Goal: Navigation & Orientation: Find specific page/section

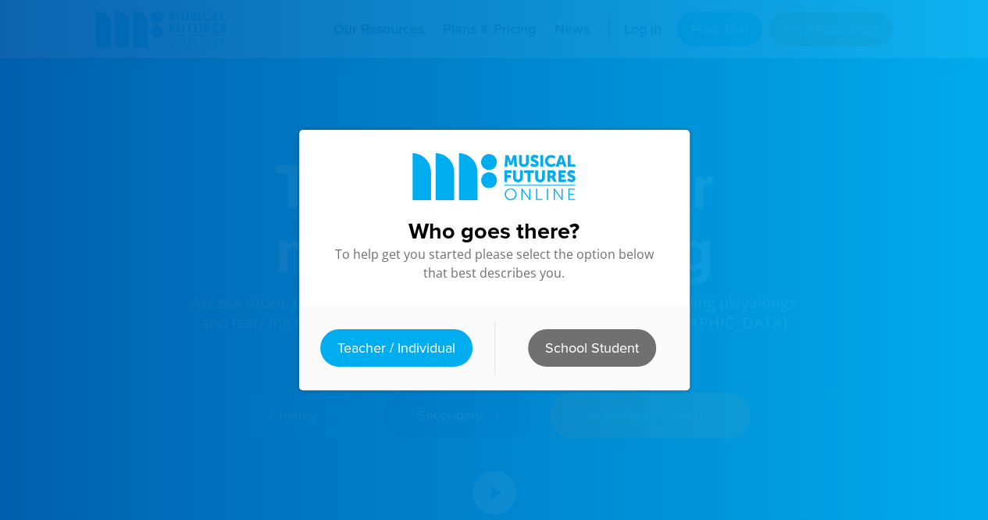
click at [600, 335] on link "School Student" at bounding box center [592, 348] width 128 height 38
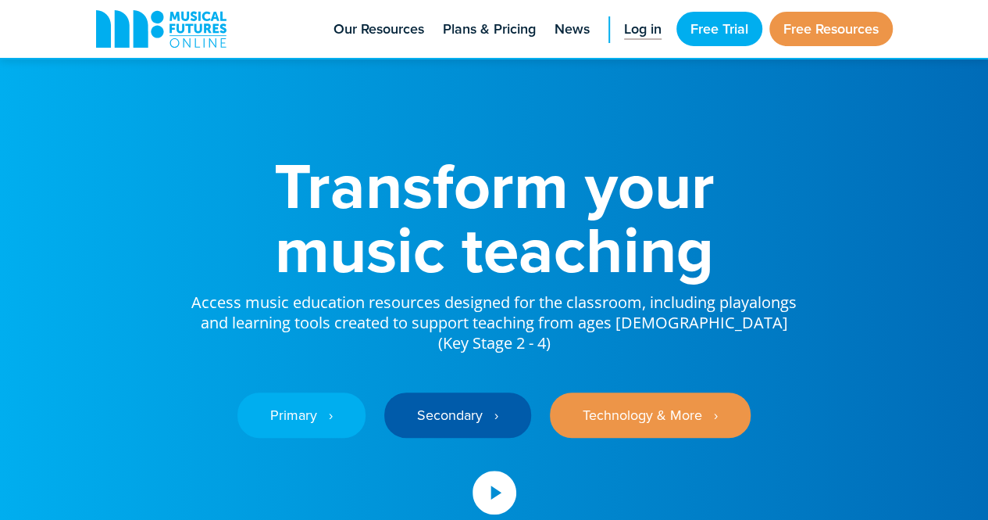
click at [638, 28] on span "Log in" at bounding box center [643, 29] width 38 height 21
click at [640, 34] on span "Log in" at bounding box center [643, 29] width 38 height 21
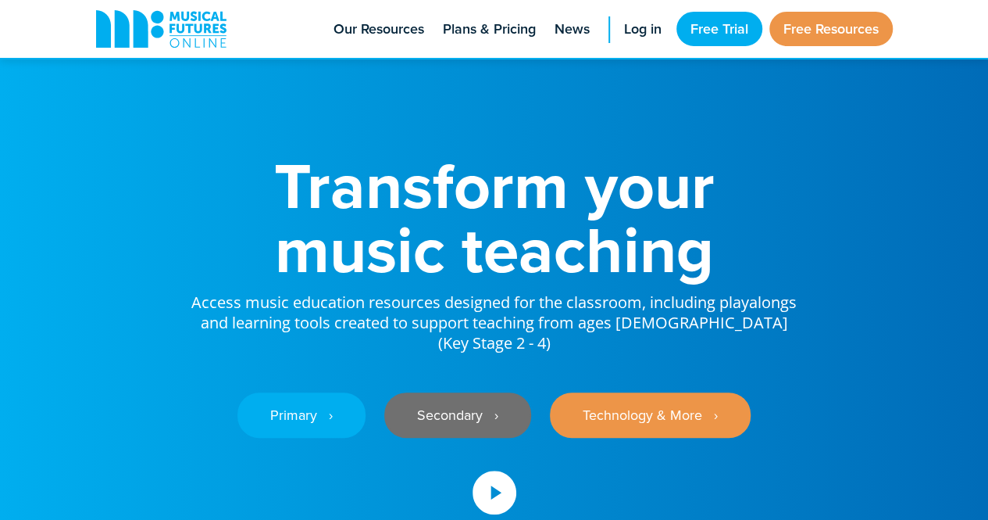
click at [464, 412] on link "Secondary ‎‏‏‎ ‎ ›" at bounding box center [457, 414] width 147 height 45
